Goal: Information Seeking & Learning: Learn about a topic

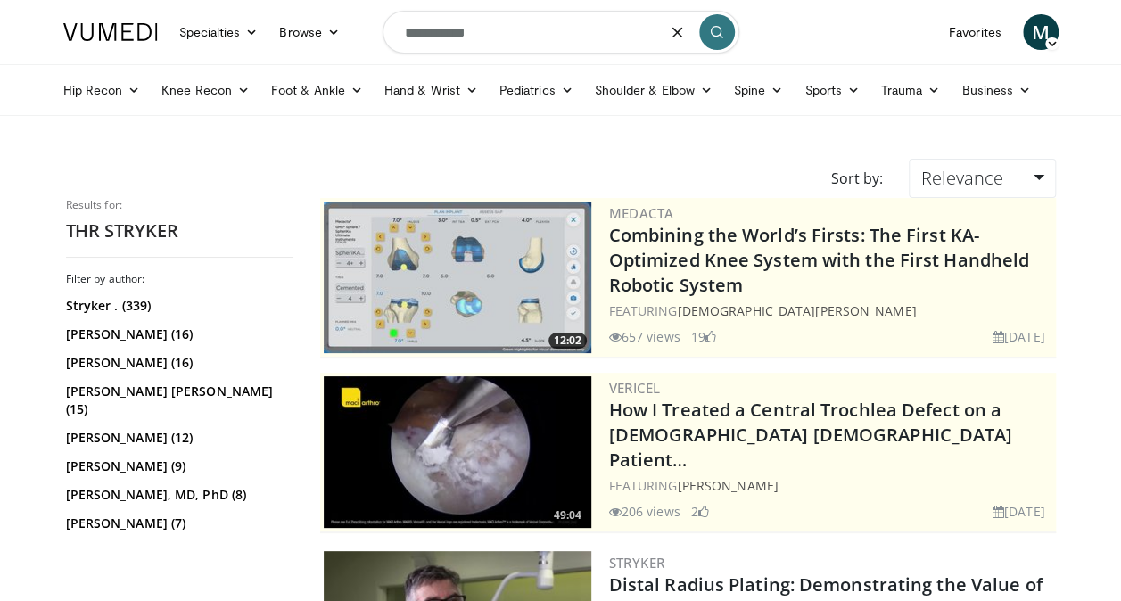
click at [565, 37] on input "**********" at bounding box center [561, 32] width 357 height 43
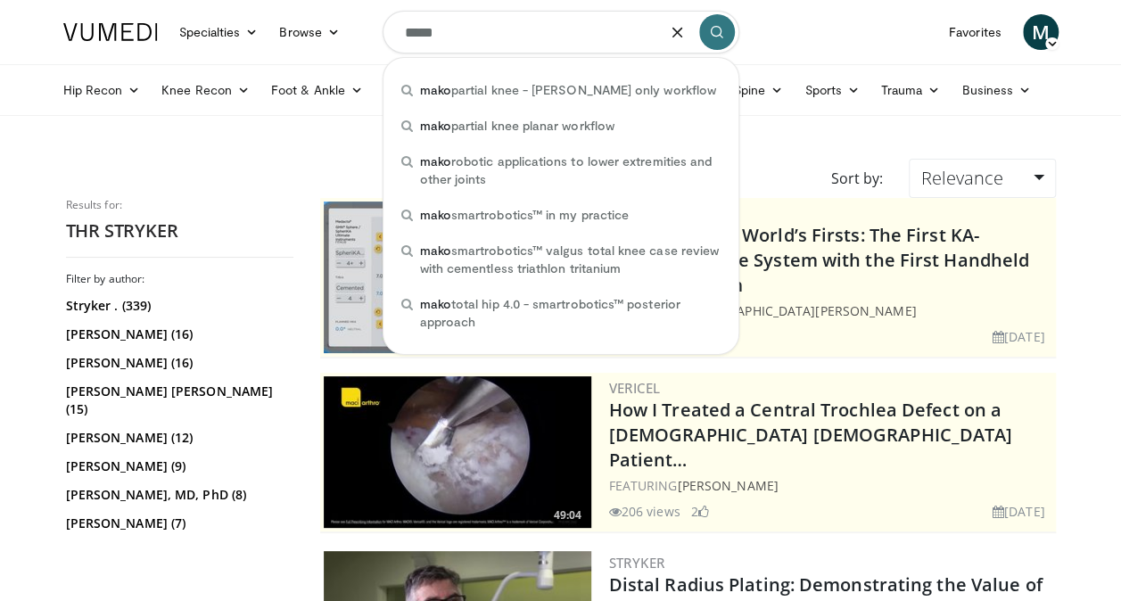
type input "****"
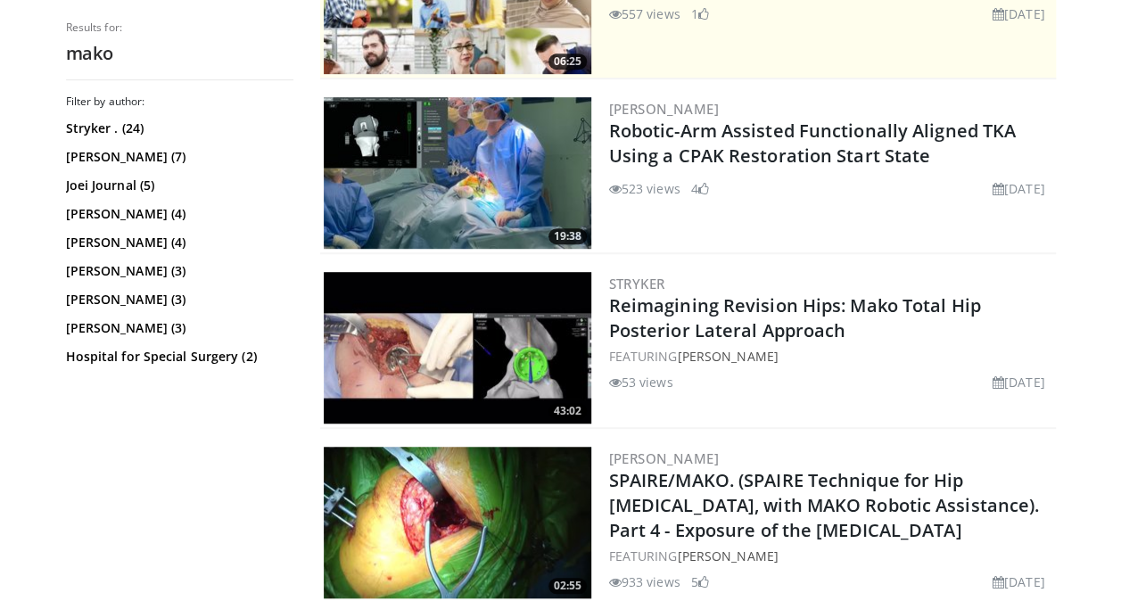
scroll to position [455, 0]
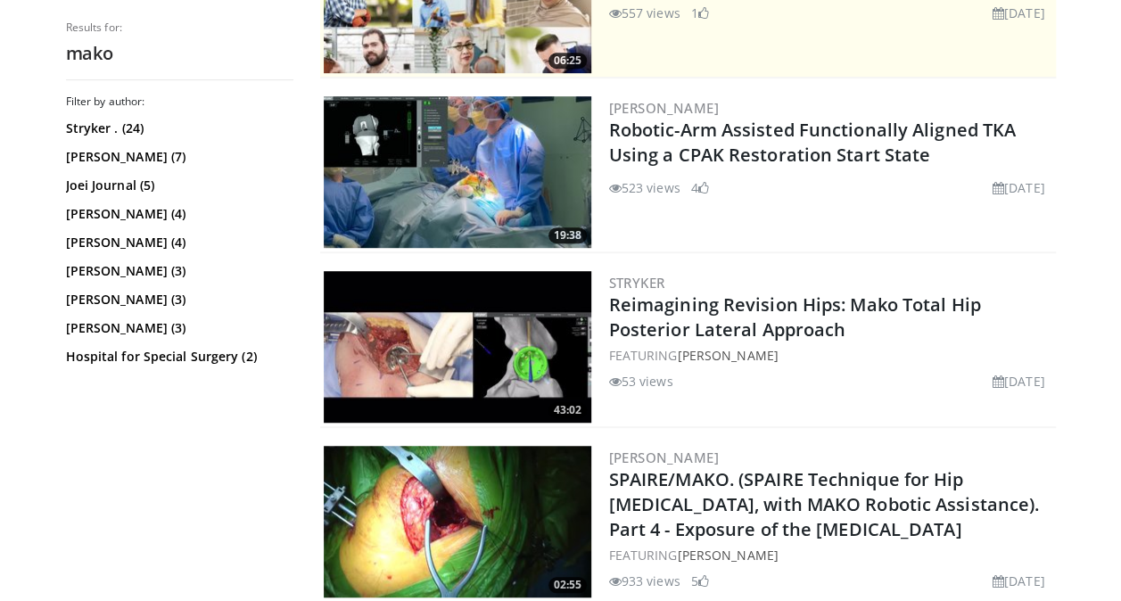
click at [488, 202] on img at bounding box center [457, 172] width 267 height 152
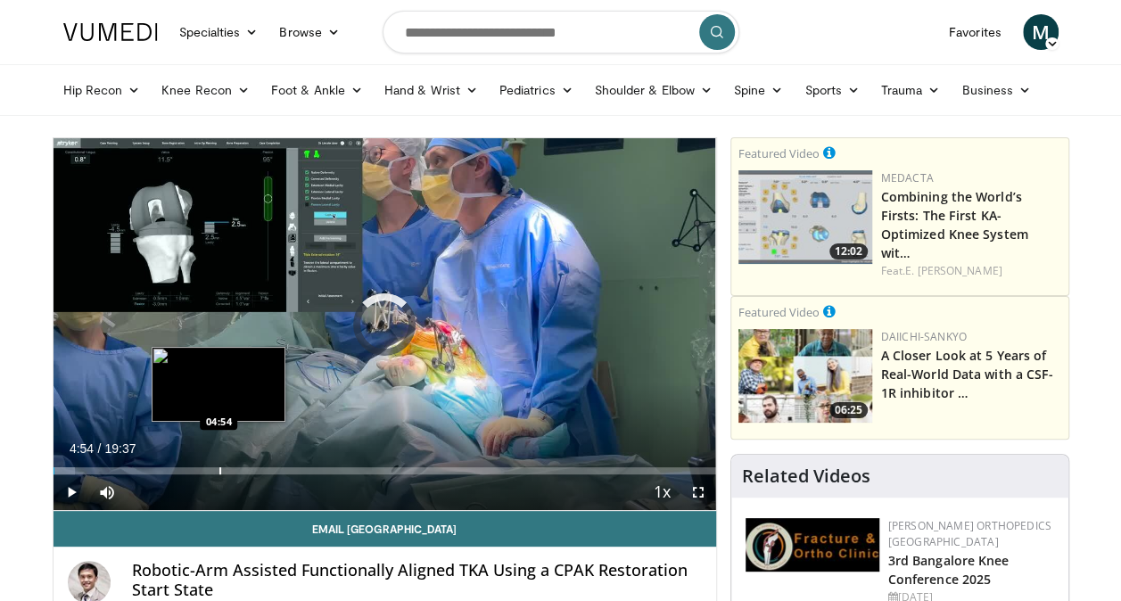
click at [219, 469] on div "Progress Bar" at bounding box center [220, 470] width 2 height 7
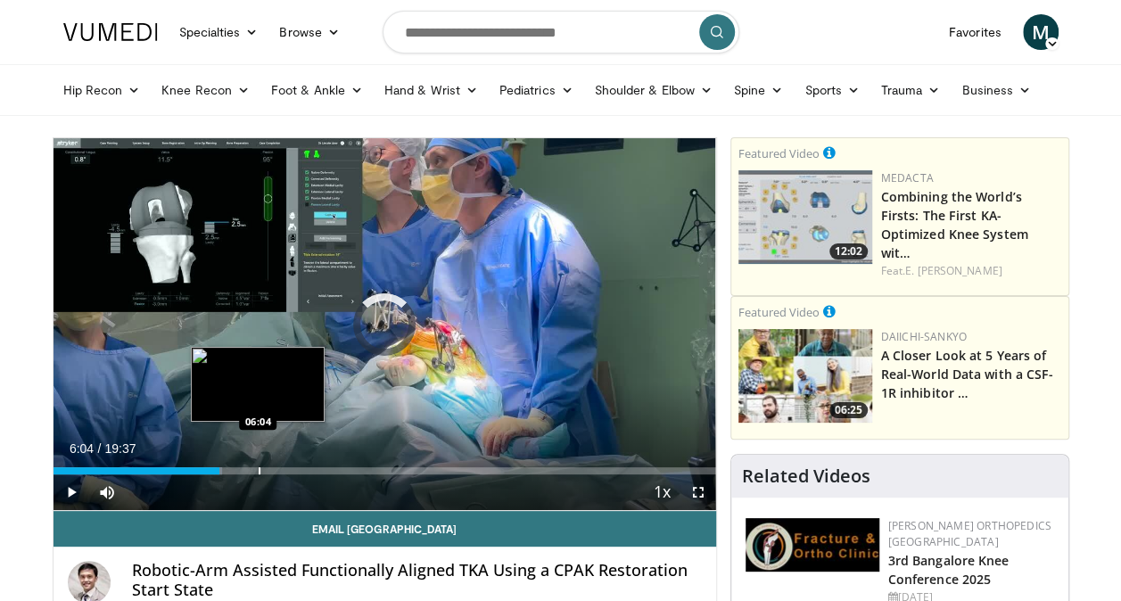
click at [259, 468] on div "Progress Bar" at bounding box center [260, 470] width 2 height 7
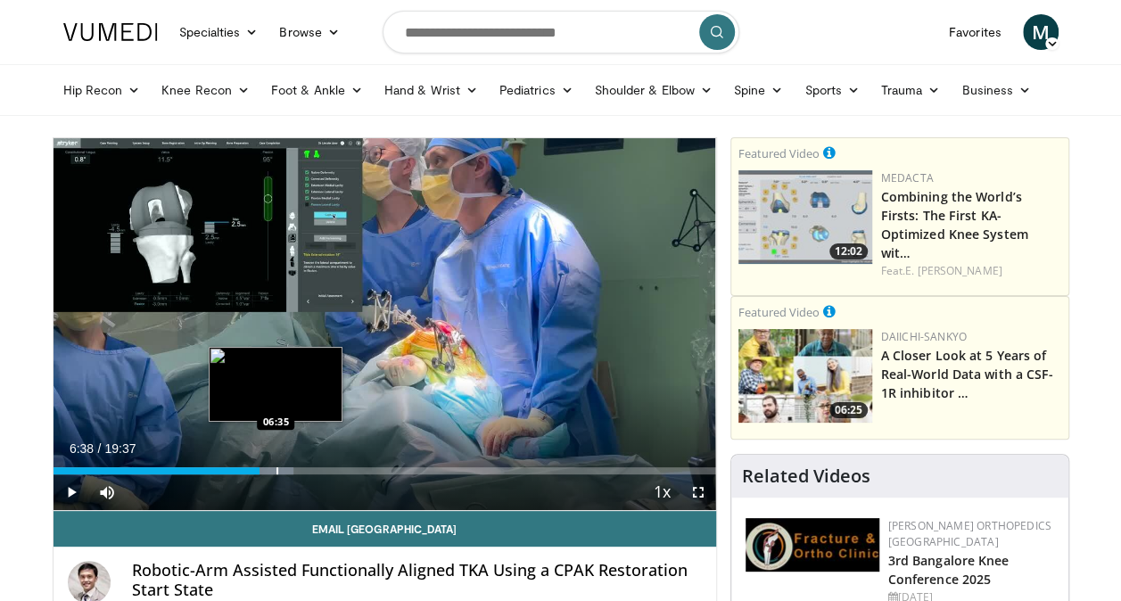
click at [276, 470] on div "Progress Bar" at bounding box center [277, 470] width 2 height 7
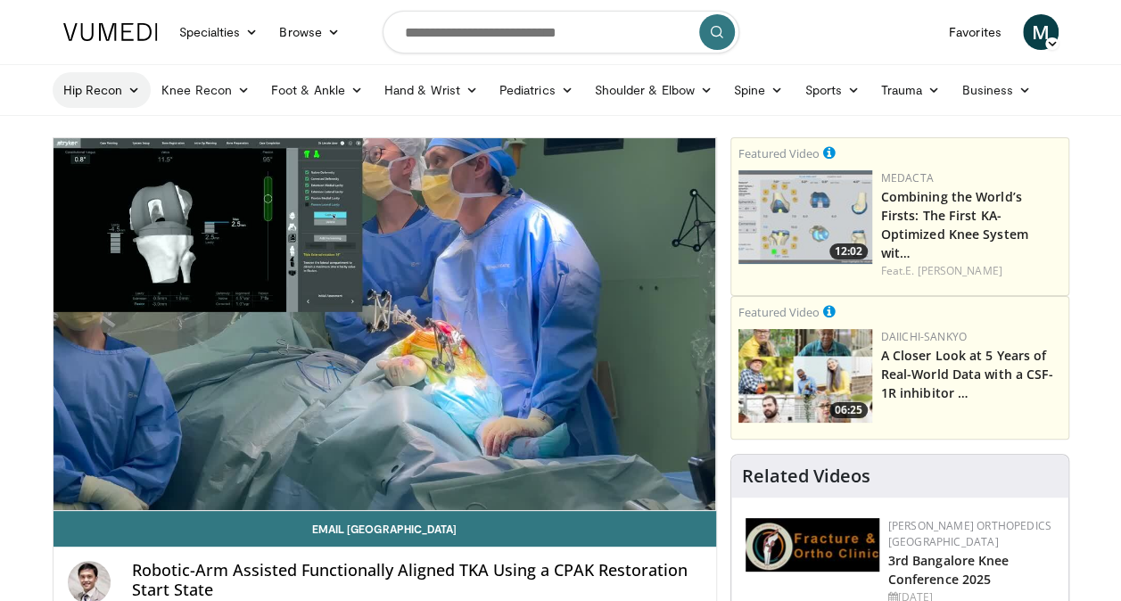
click at [137, 98] on link "Hip Recon" at bounding box center [102, 90] width 99 height 36
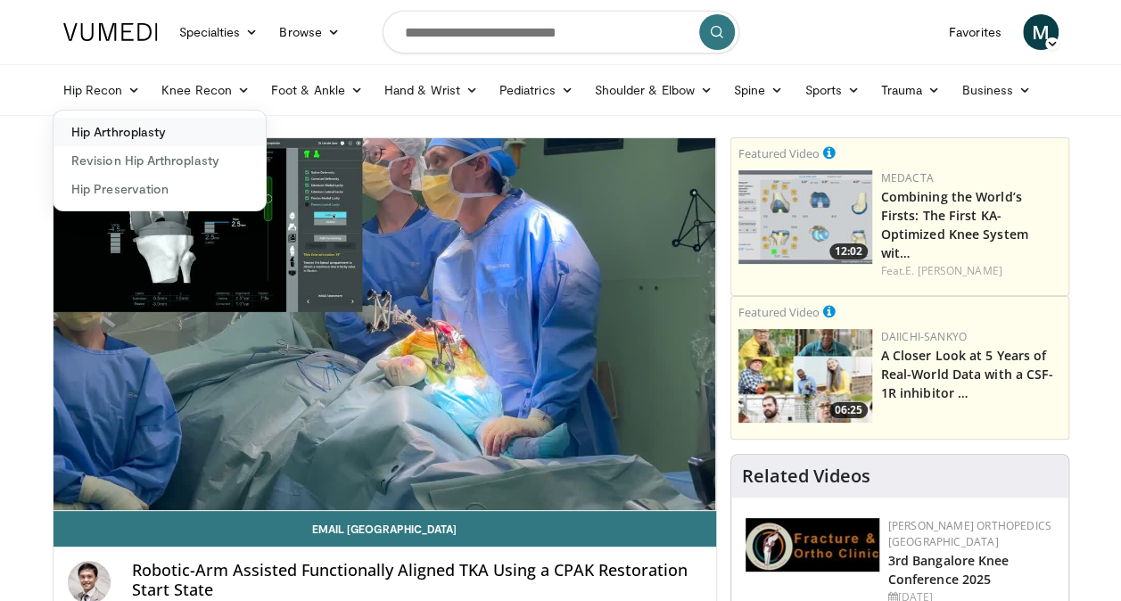
click at [131, 122] on link "Hip Arthroplasty" at bounding box center [159, 132] width 212 height 29
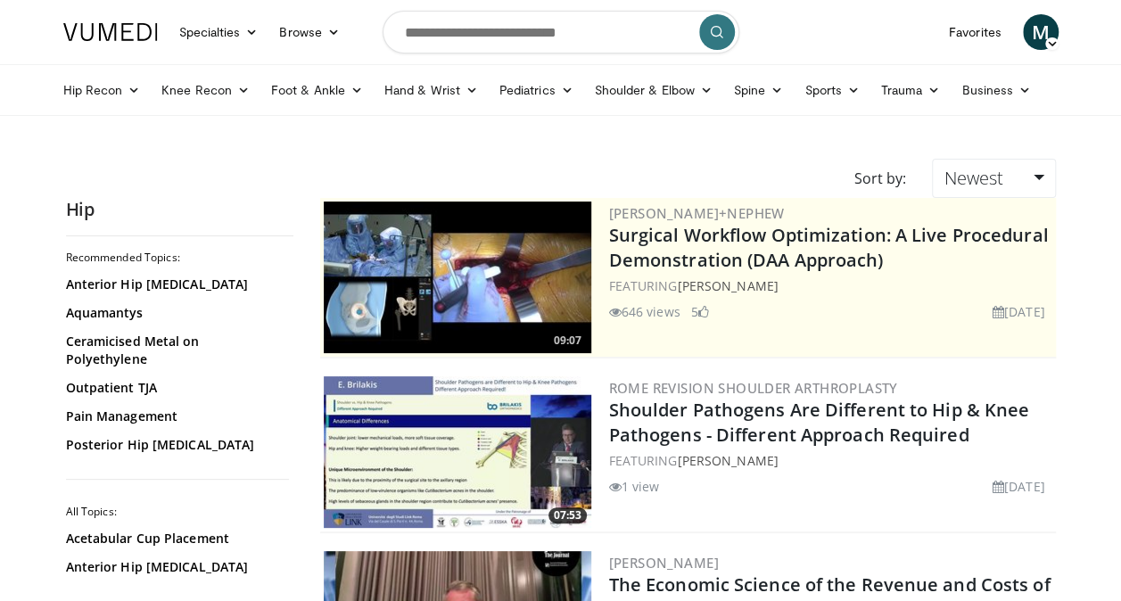
click at [118, 31] on img at bounding box center [110, 32] width 95 height 18
click at [473, 275] on img at bounding box center [457, 278] width 267 height 152
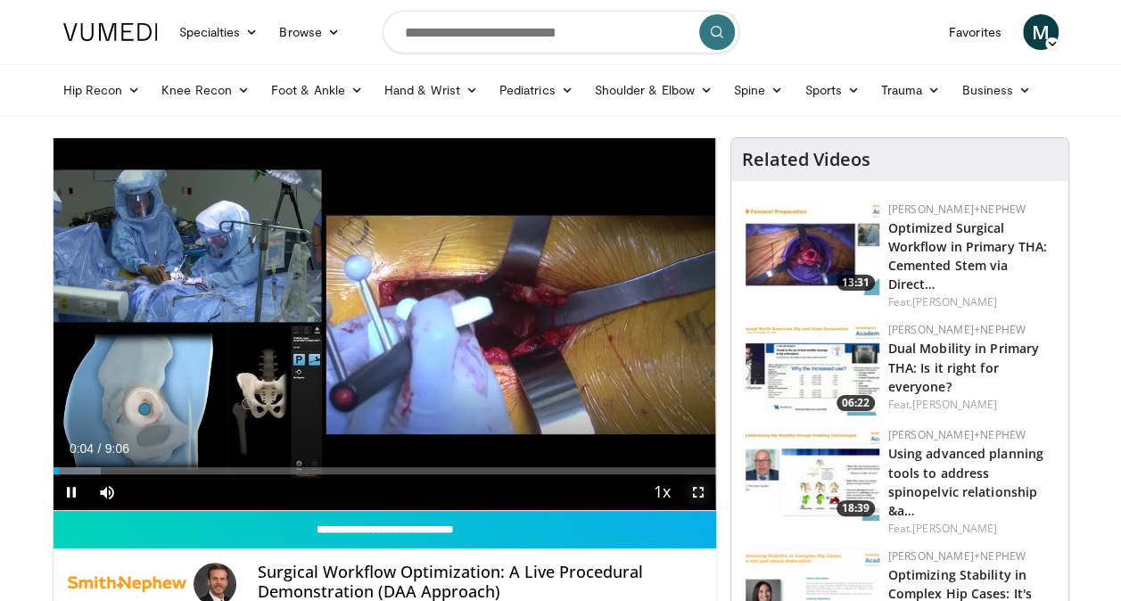
click at [694, 487] on span "Video Player" at bounding box center [698, 492] width 36 height 36
